Goal: Task Accomplishment & Management: Manage account settings

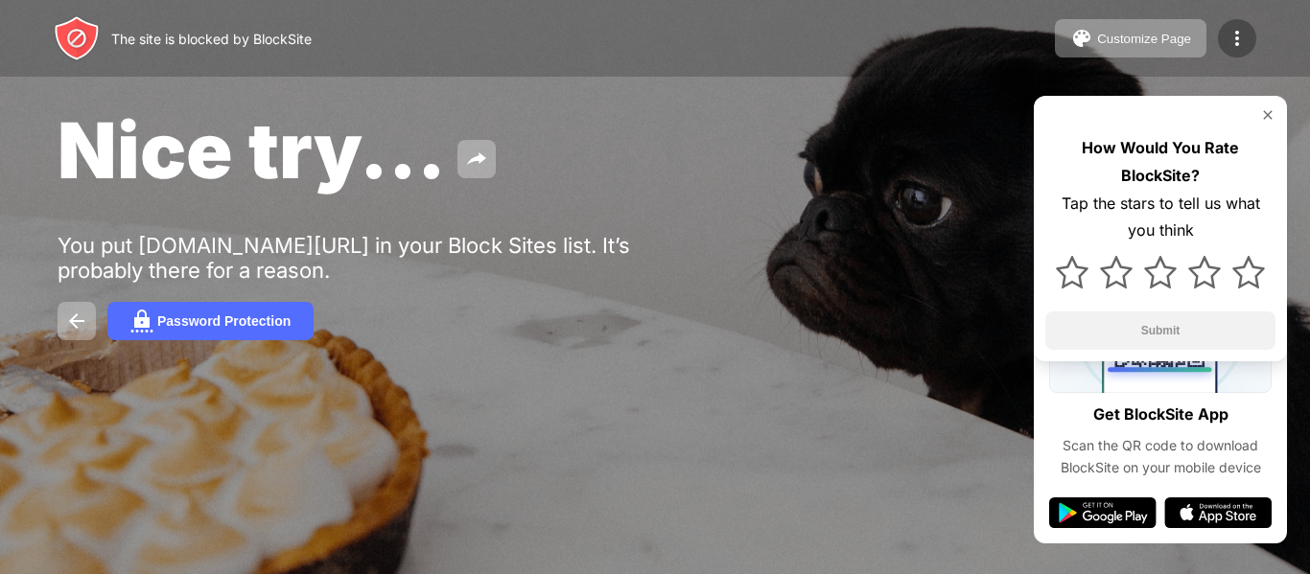
click at [1240, 28] on img at bounding box center [1237, 38] width 23 height 23
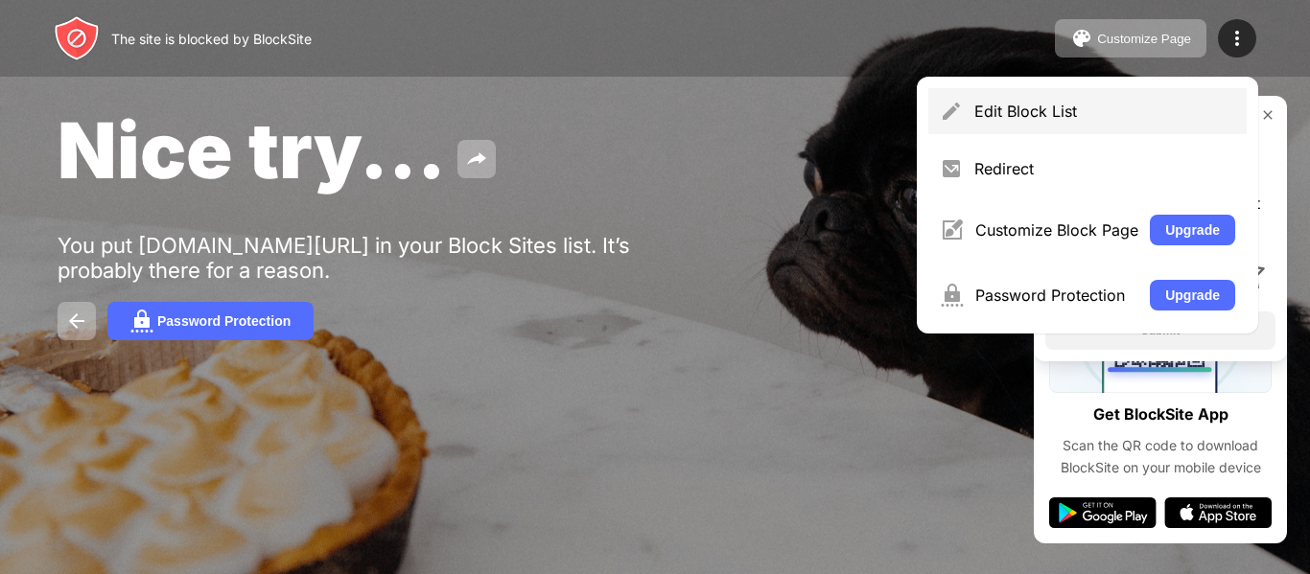
click at [1055, 127] on div "Edit Block List" at bounding box center [1087, 111] width 318 height 46
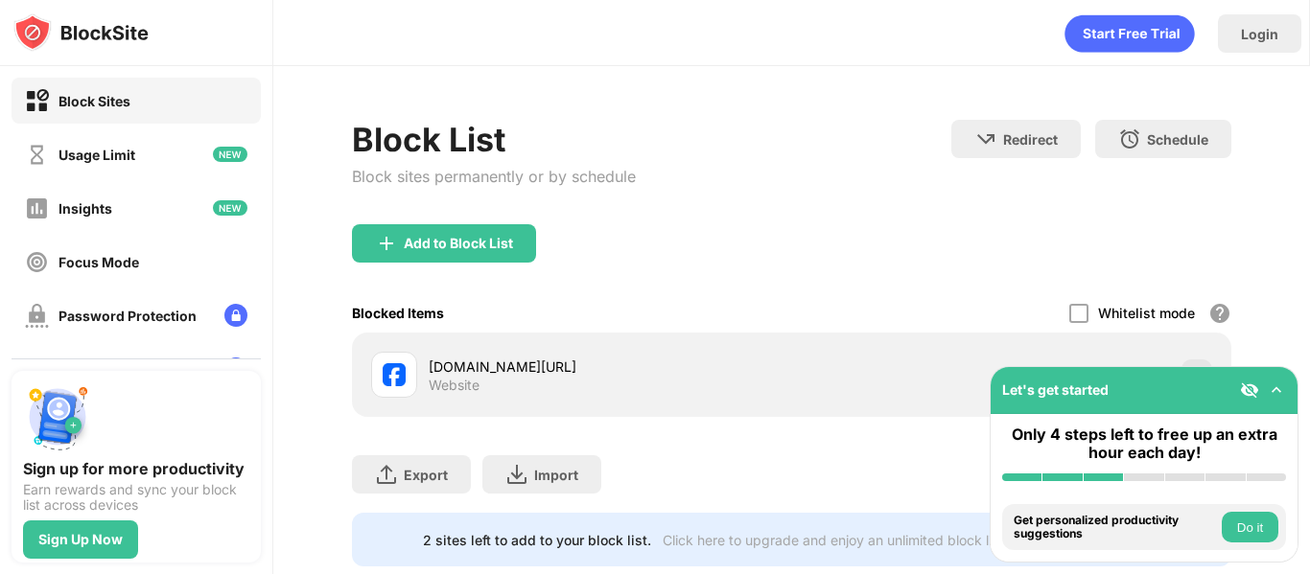
scroll to position [60, 0]
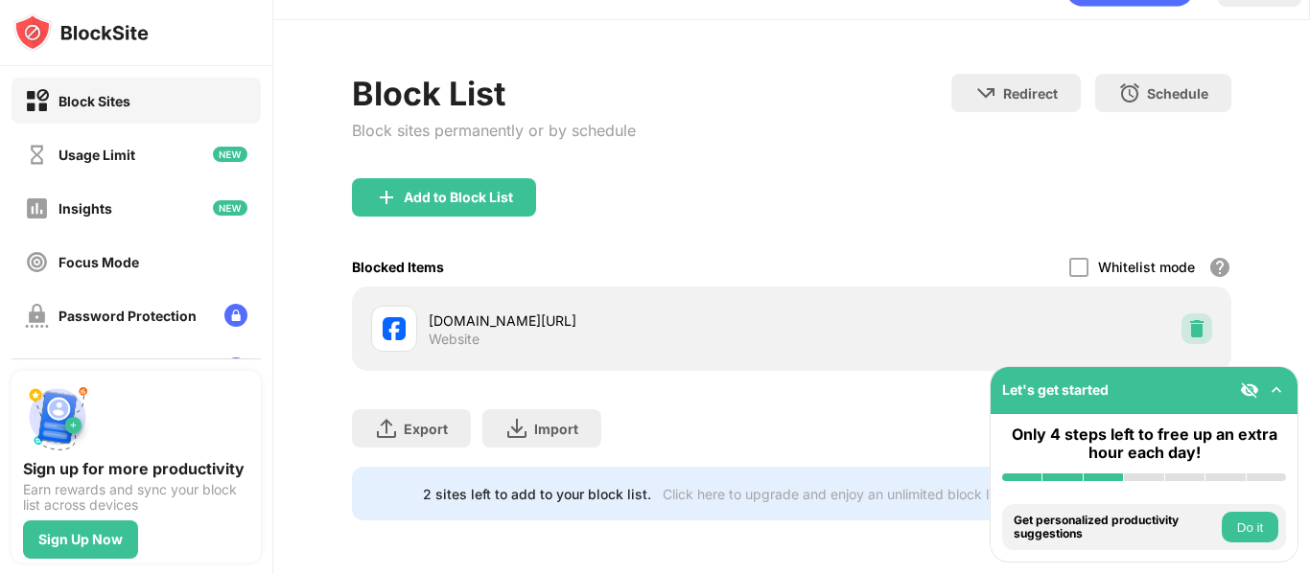
click at [1192, 319] on img at bounding box center [1196, 328] width 19 height 19
